Goal: Information Seeking & Learning: Learn about a topic

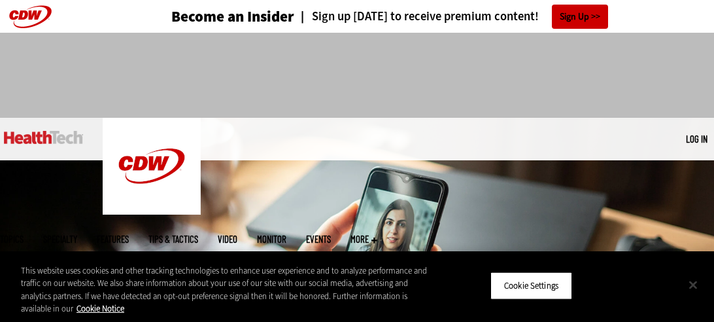
click at [698, 284] on button "Close" at bounding box center [693, 284] width 29 height 29
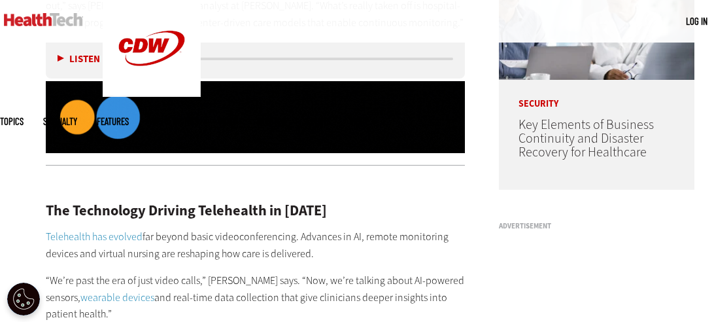
scroll to position [1003, 0]
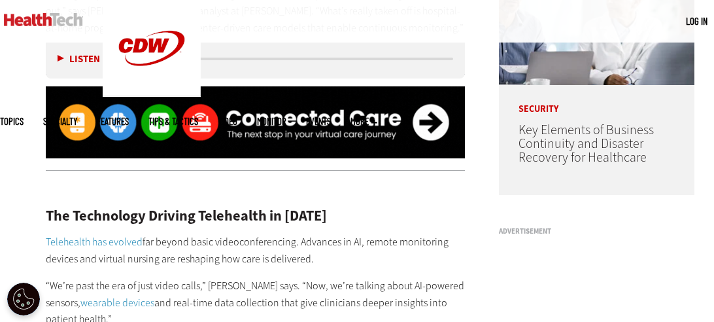
drag, startPoint x: 73, startPoint y: 180, endPoint x: 42, endPoint y: 64, distance: 120.5
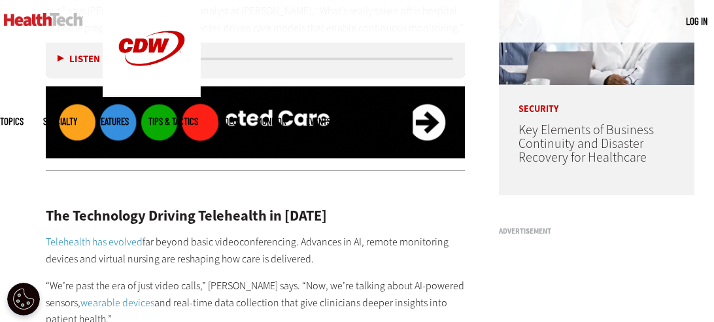
click at [74, 171] on div at bounding box center [255, 122] width 419 height 97
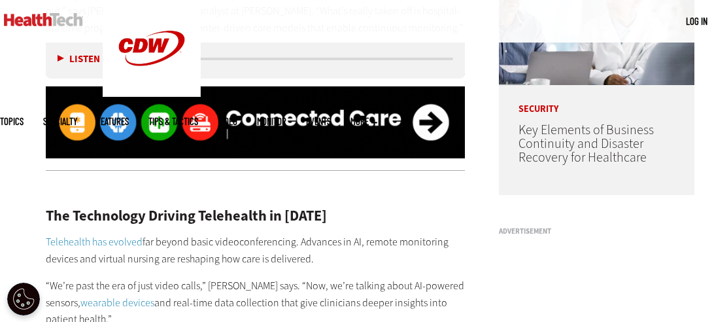
click at [61, 60] on button "Listen" at bounding box center [79, 59] width 42 height 10
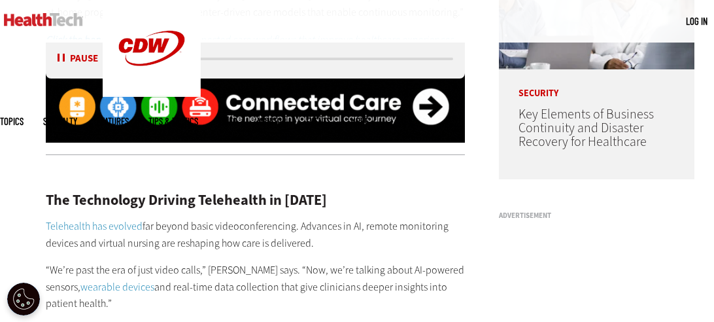
scroll to position [1011, 0]
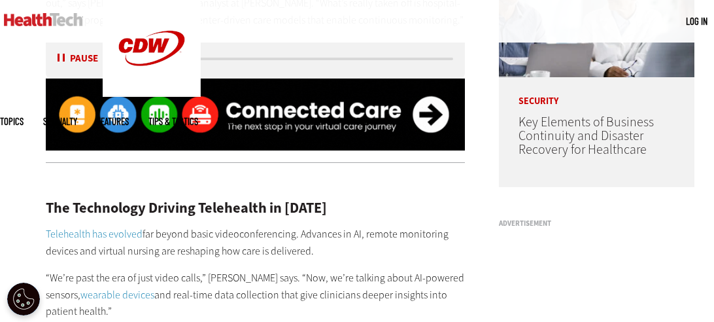
click at [61, 61] on button "Pause" at bounding box center [78, 59] width 41 height 10
click at [59, 58] on button "Listen" at bounding box center [79, 59] width 42 height 10
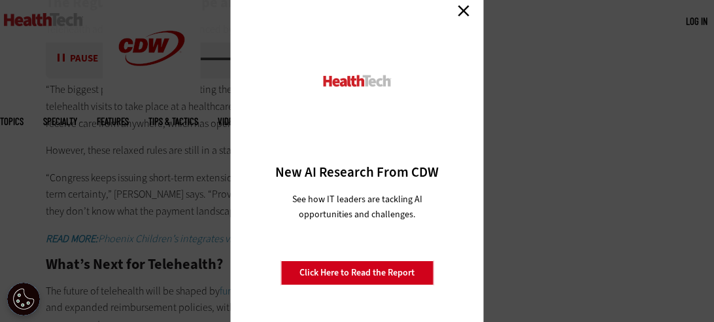
scroll to position [2269, 0]
click at [456, 12] on link "Close" at bounding box center [464, 11] width 20 height 20
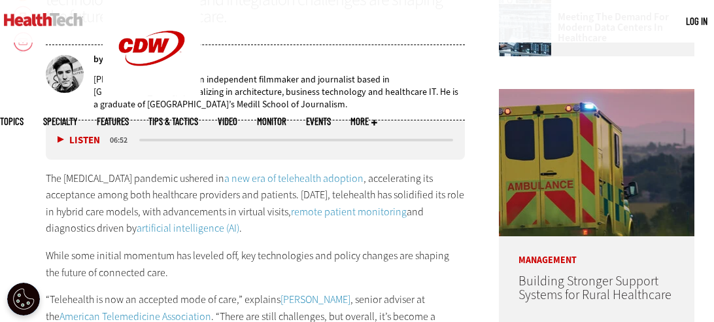
scroll to position [565, 0]
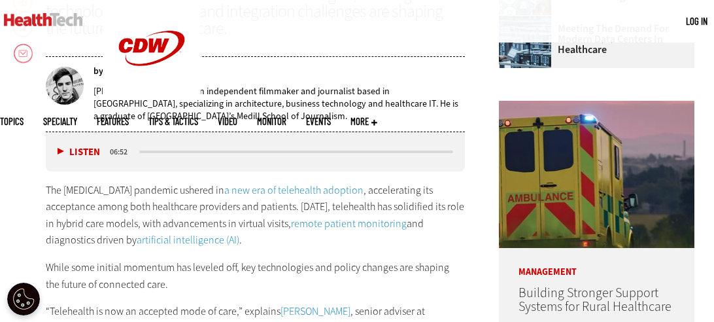
click at [58, 152] on button "Listen" at bounding box center [79, 152] width 42 height 10
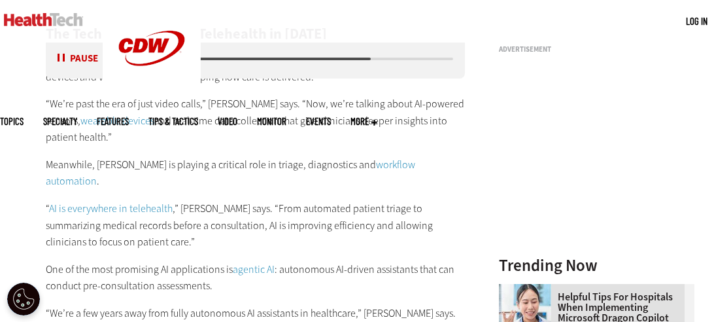
scroll to position [1198, 0]
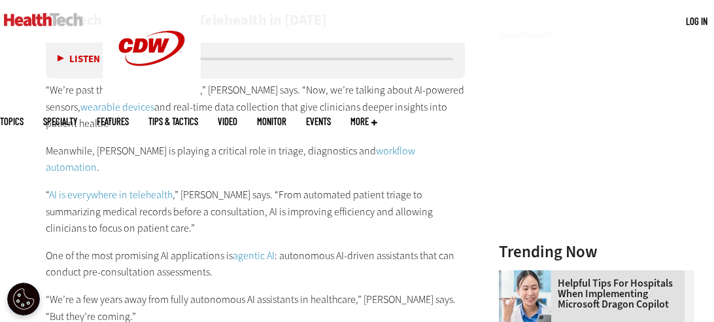
drag, startPoint x: 63, startPoint y: 58, endPoint x: 106, endPoint y: 28, distance: 52.6
click at [63, 58] on button "Listen" at bounding box center [79, 59] width 42 height 10
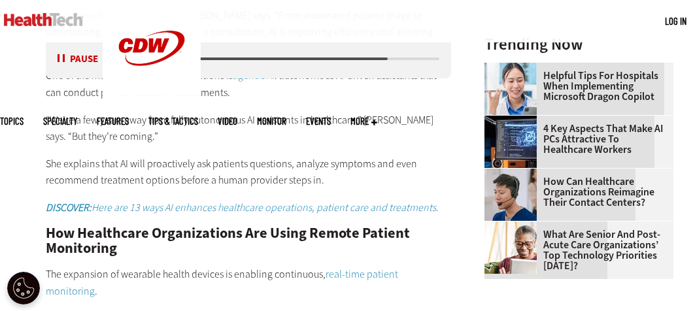
scroll to position [1351, 0]
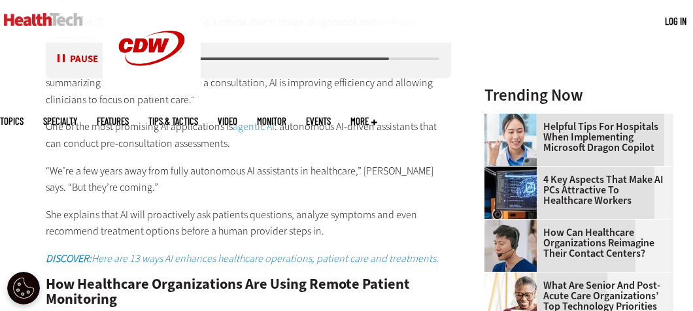
click at [58, 58] on button "Pause" at bounding box center [78, 59] width 41 height 10
drag, startPoint x: 388, startPoint y: 59, endPoint x: 160, endPoint y: 51, distance: 227.7
click at [162, 49] on div "Listen Pause 01:08" at bounding box center [248, 58] width 405 height 39
click at [132, 59] on div "01:08" at bounding box center [122, 59] width 29 height 12
click at [58, 56] on button "Listen" at bounding box center [79, 59] width 42 height 10
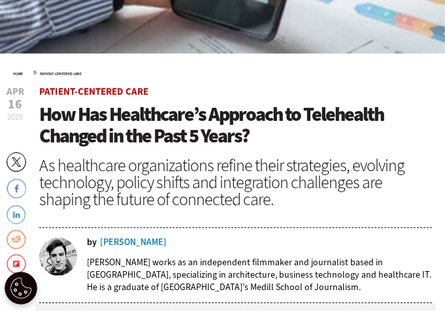
scroll to position [464, 0]
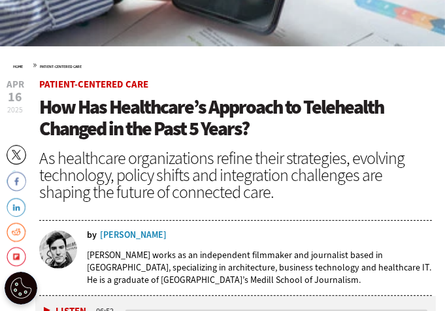
drag, startPoint x: 154, startPoint y: 230, endPoint x: 133, endPoint y: 224, distance: 21.7
click at [152, 231] on div "by Nathan Eddy" at bounding box center [259, 235] width 345 height 9
click at [104, 231] on div "[PERSON_NAME]" at bounding box center [133, 235] width 67 height 9
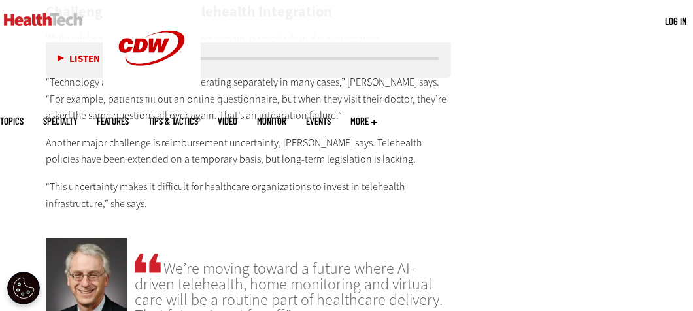
scroll to position [1930, 0]
